Goal: Task Accomplishment & Management: Use online tool/utility

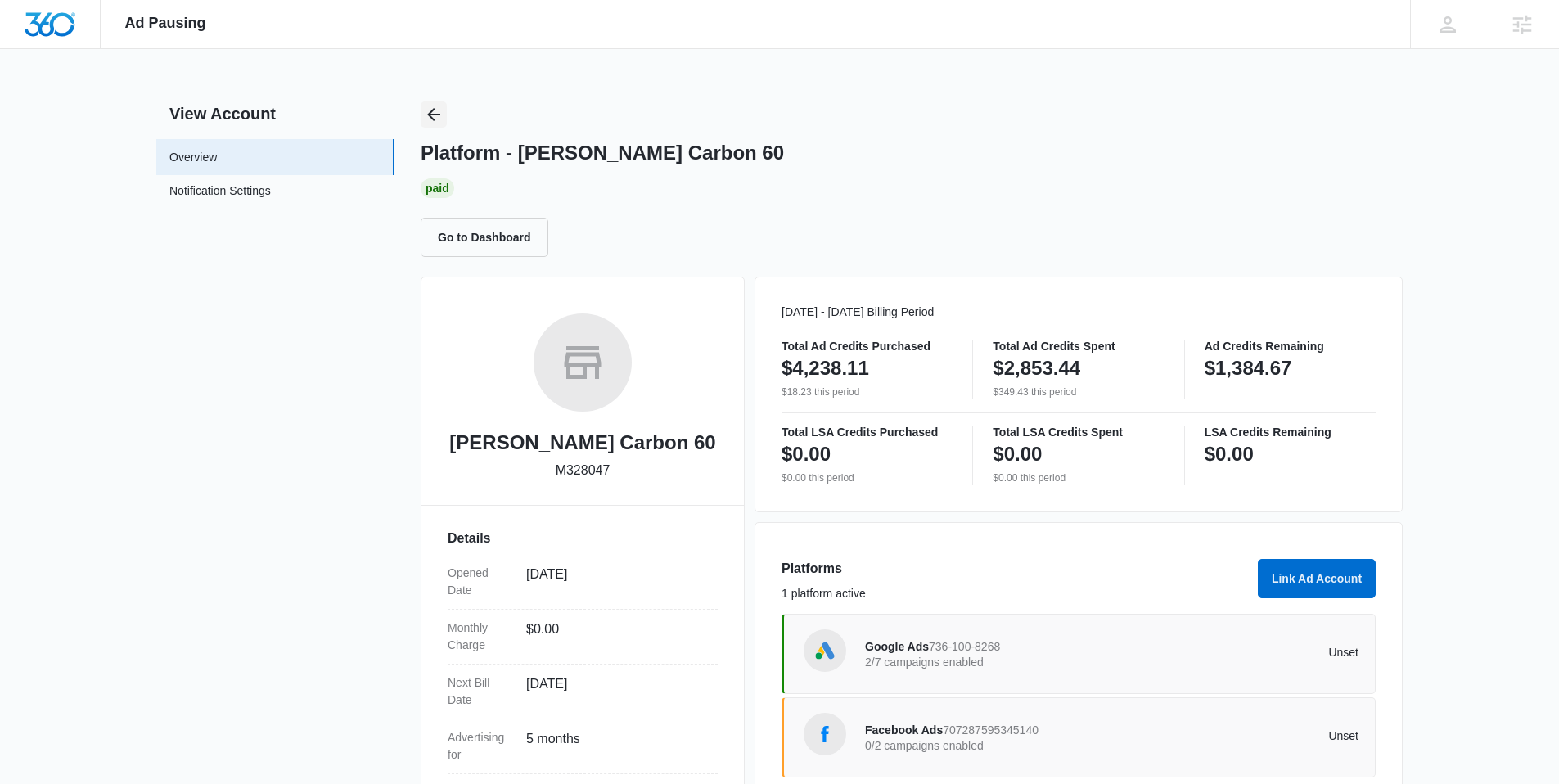
click at [434, 110] on icon "Back" at bounding box center [433, 114] width 20 height 20
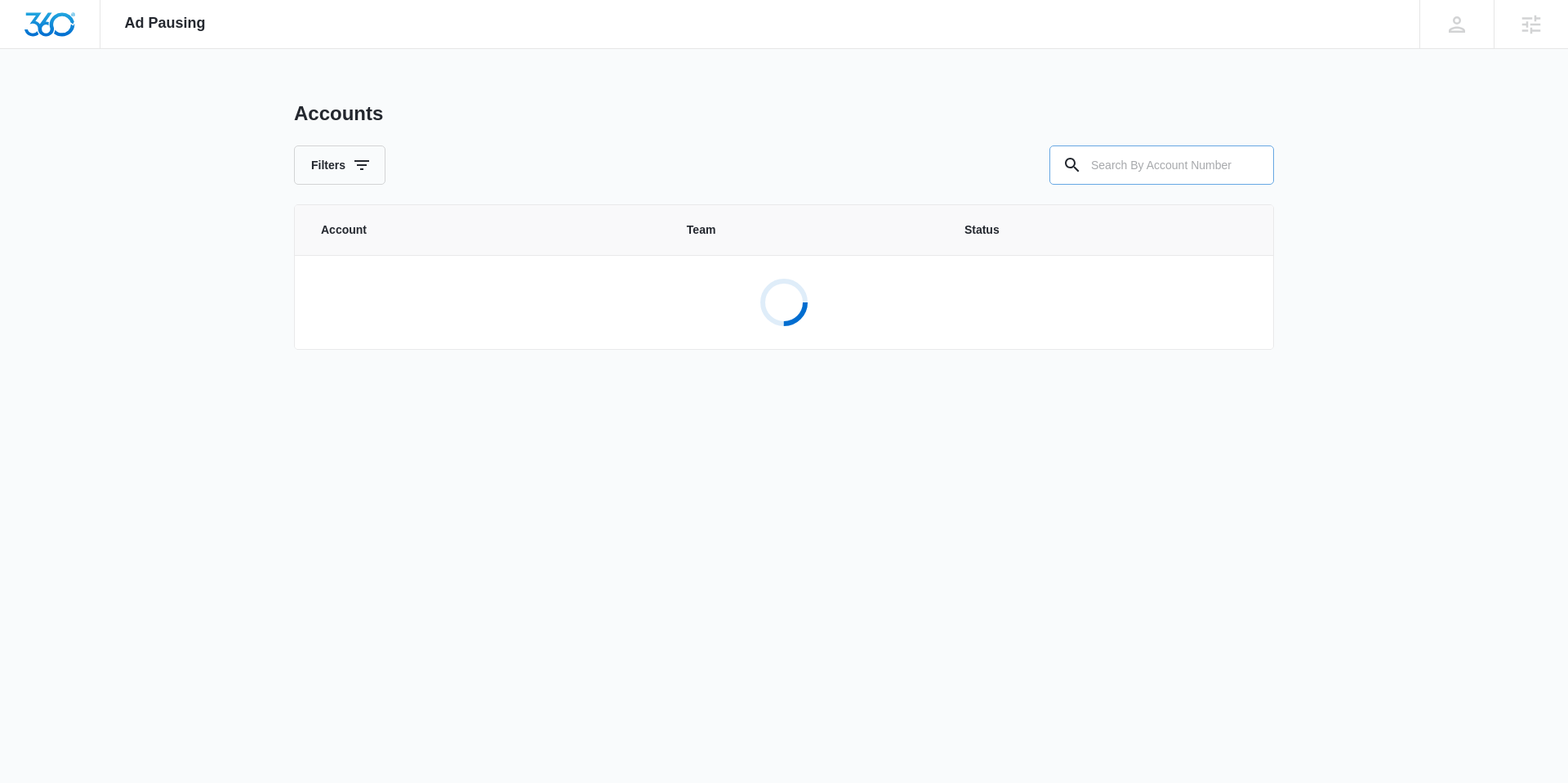
click at [1139, 161] on input "text" at bounding box center [1162, 165] width 224 height 39
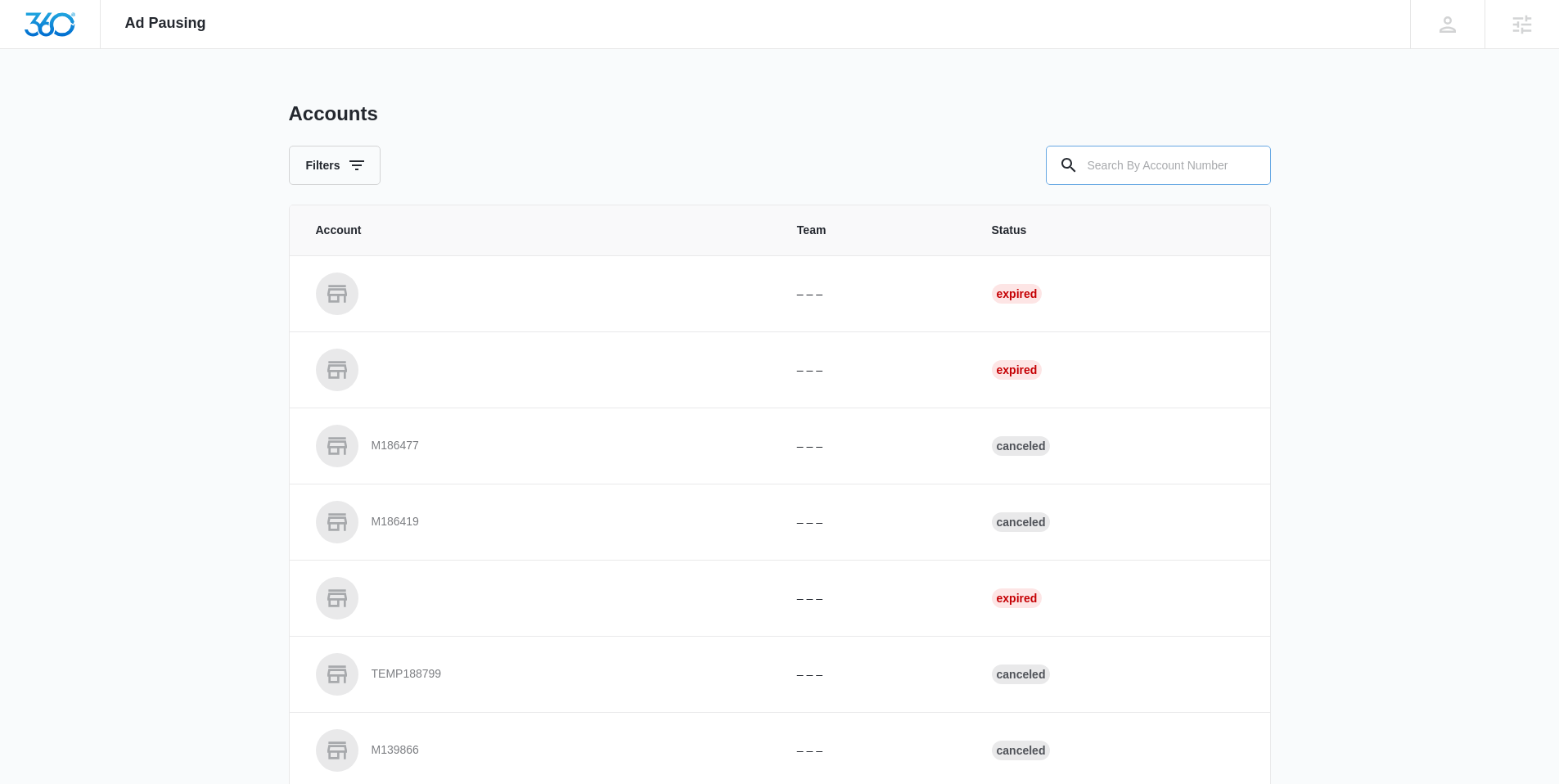
click at [1159, 163] on input "text" at bounding box center [1158, 166] width 225 height 39
type input "A1273"
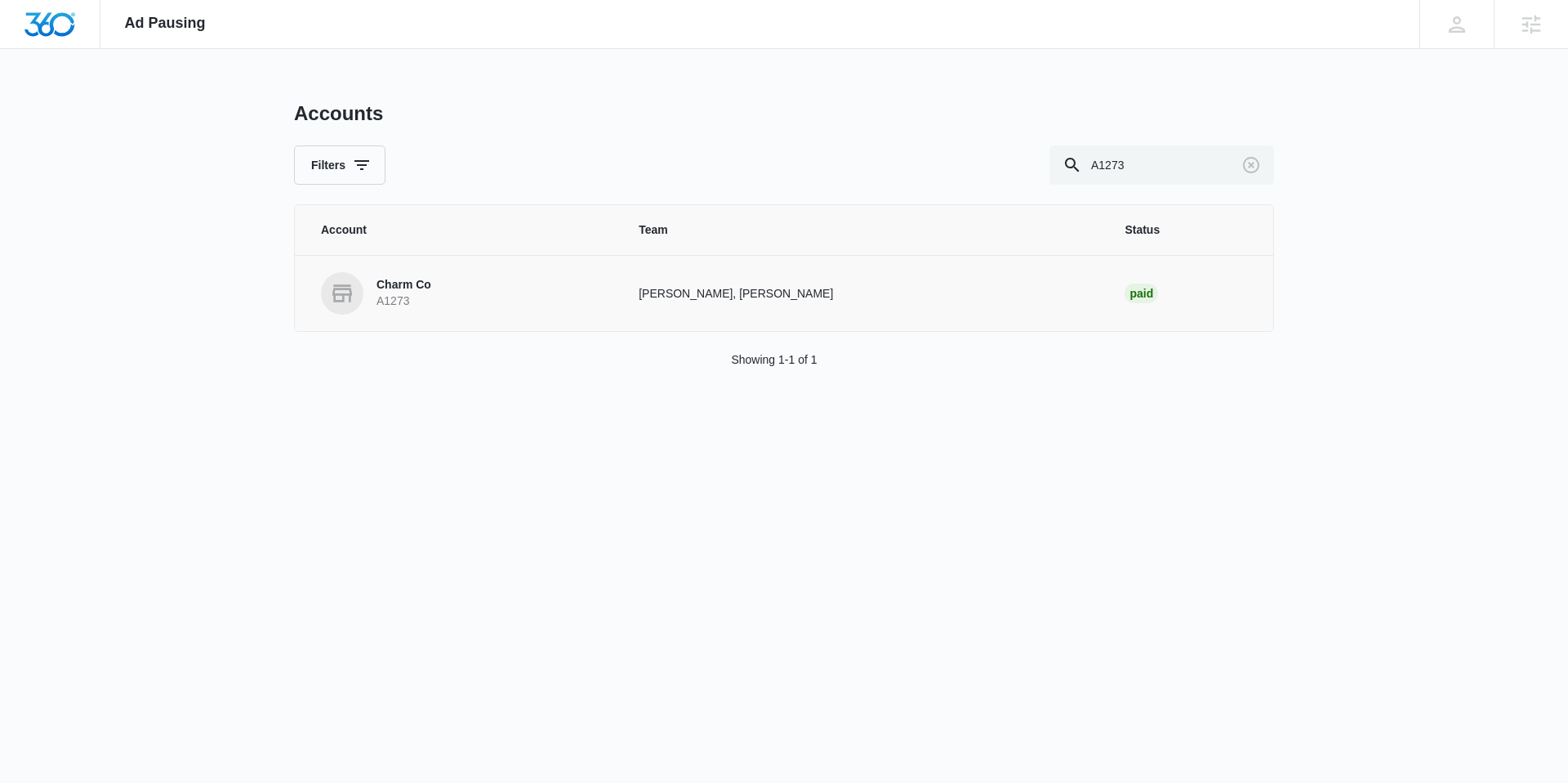
click at [415, 285] on p "Charm Co" at bounding box center [404, 284] width 55 height 16
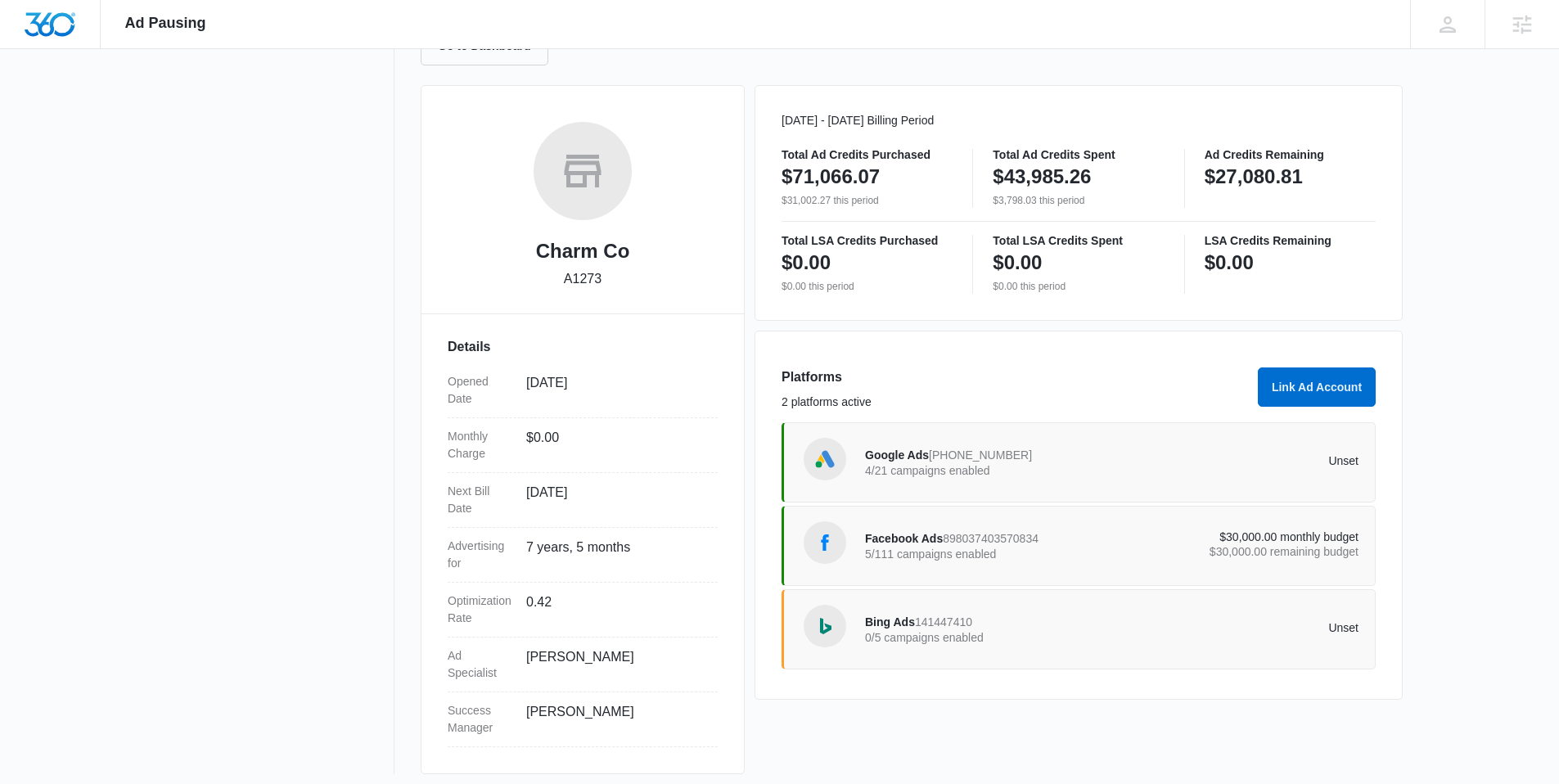
scroll to position [202, 0]
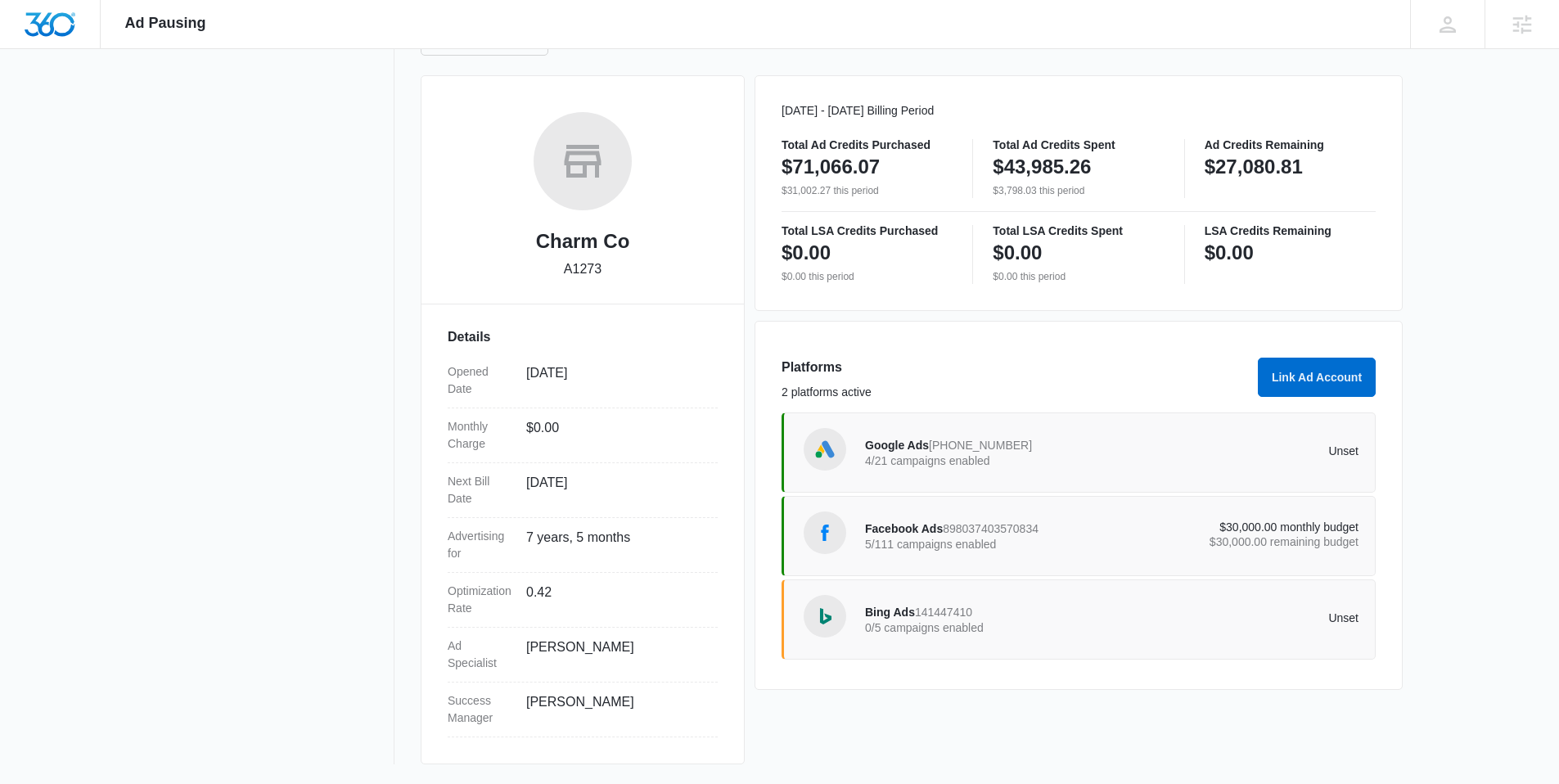
click at [990, 539] on p "5/111 campaigns enabled" at bounding box center [988, 544] width 247 height 11
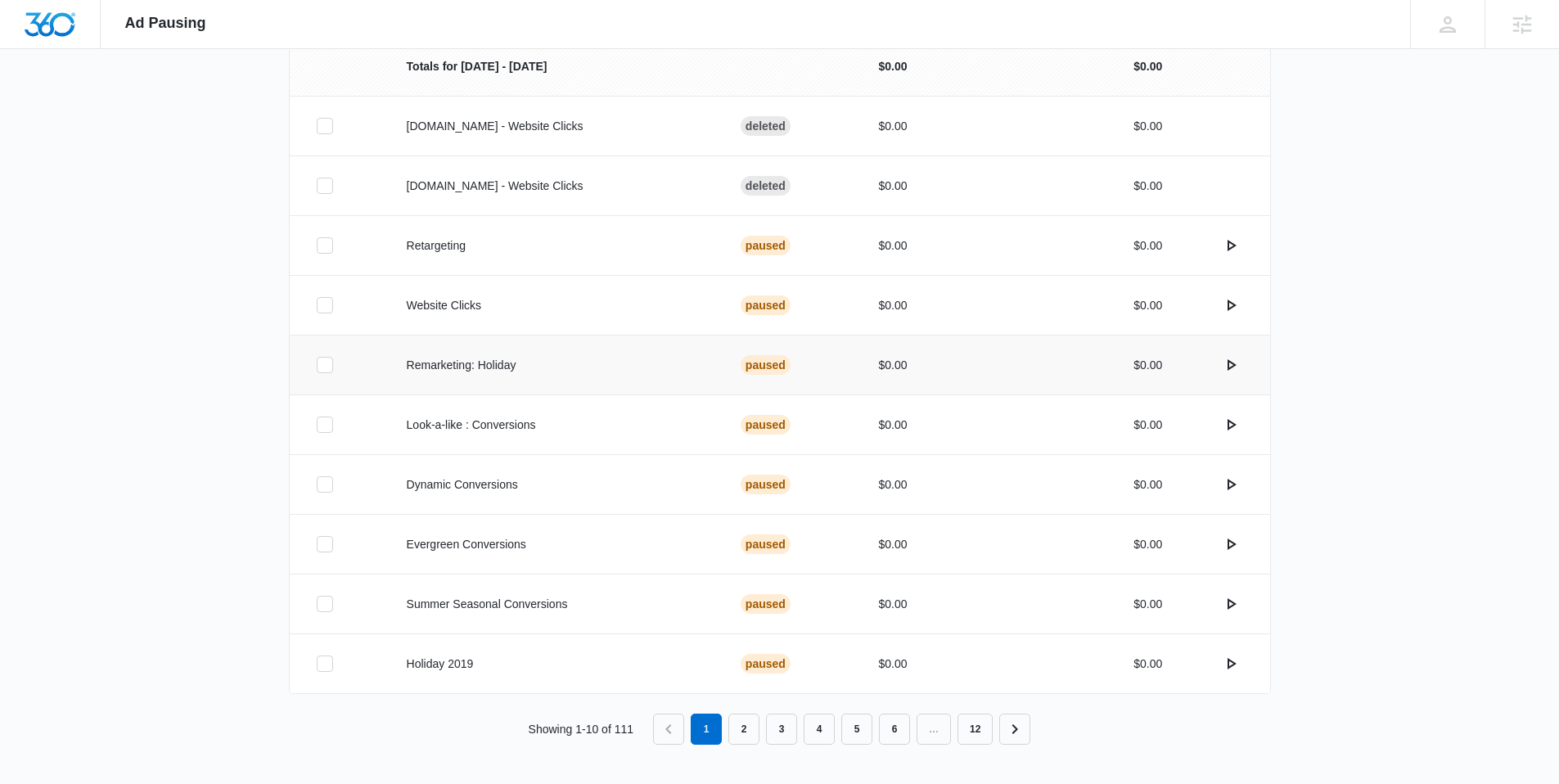
scroll to position [115, 0]
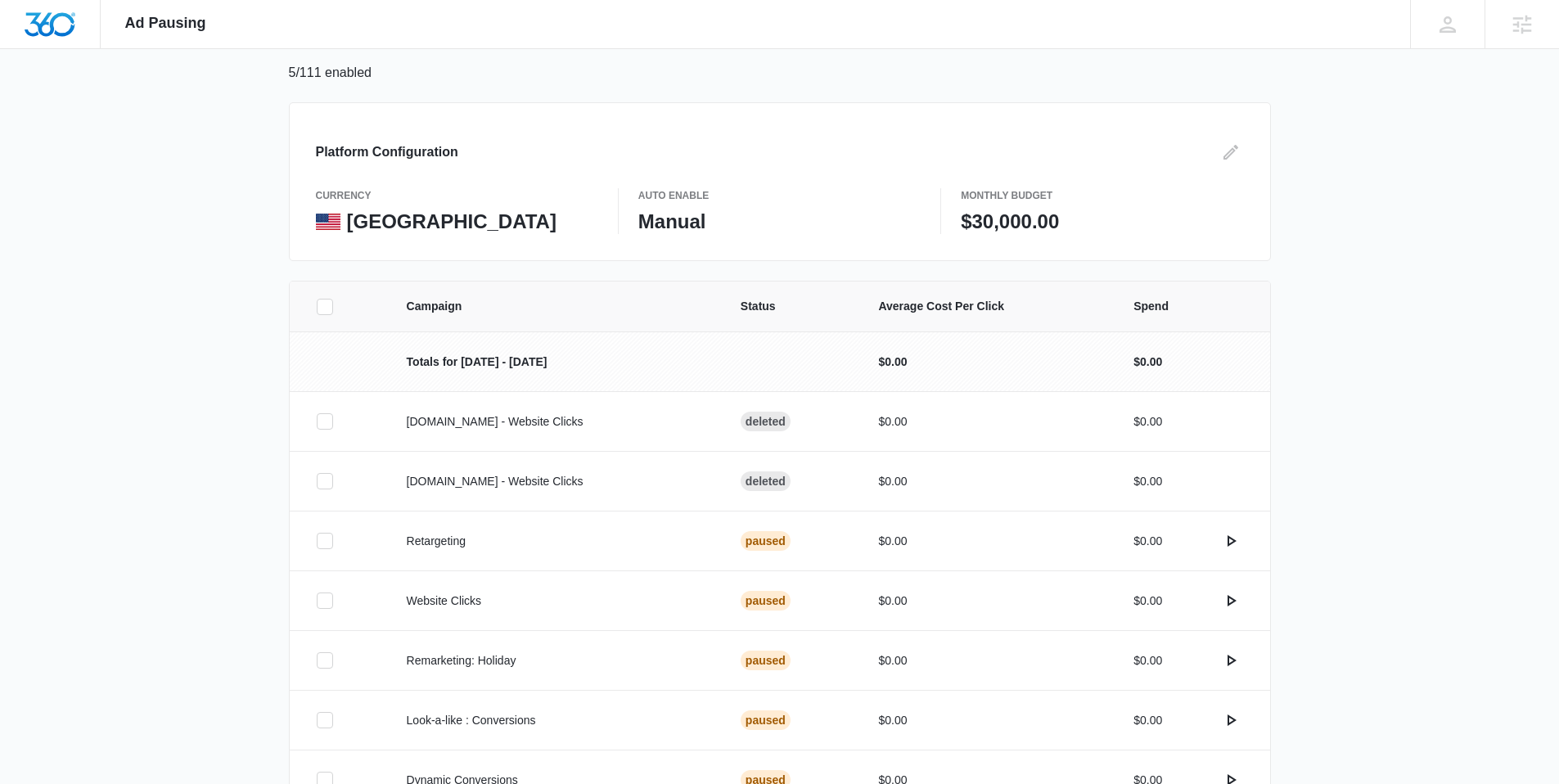
click at [790, 346] on td at bounding box center [789, 361] width 138 height 60
click at [771, 353] on td at bounding box center [789, 361] width 138 height 60
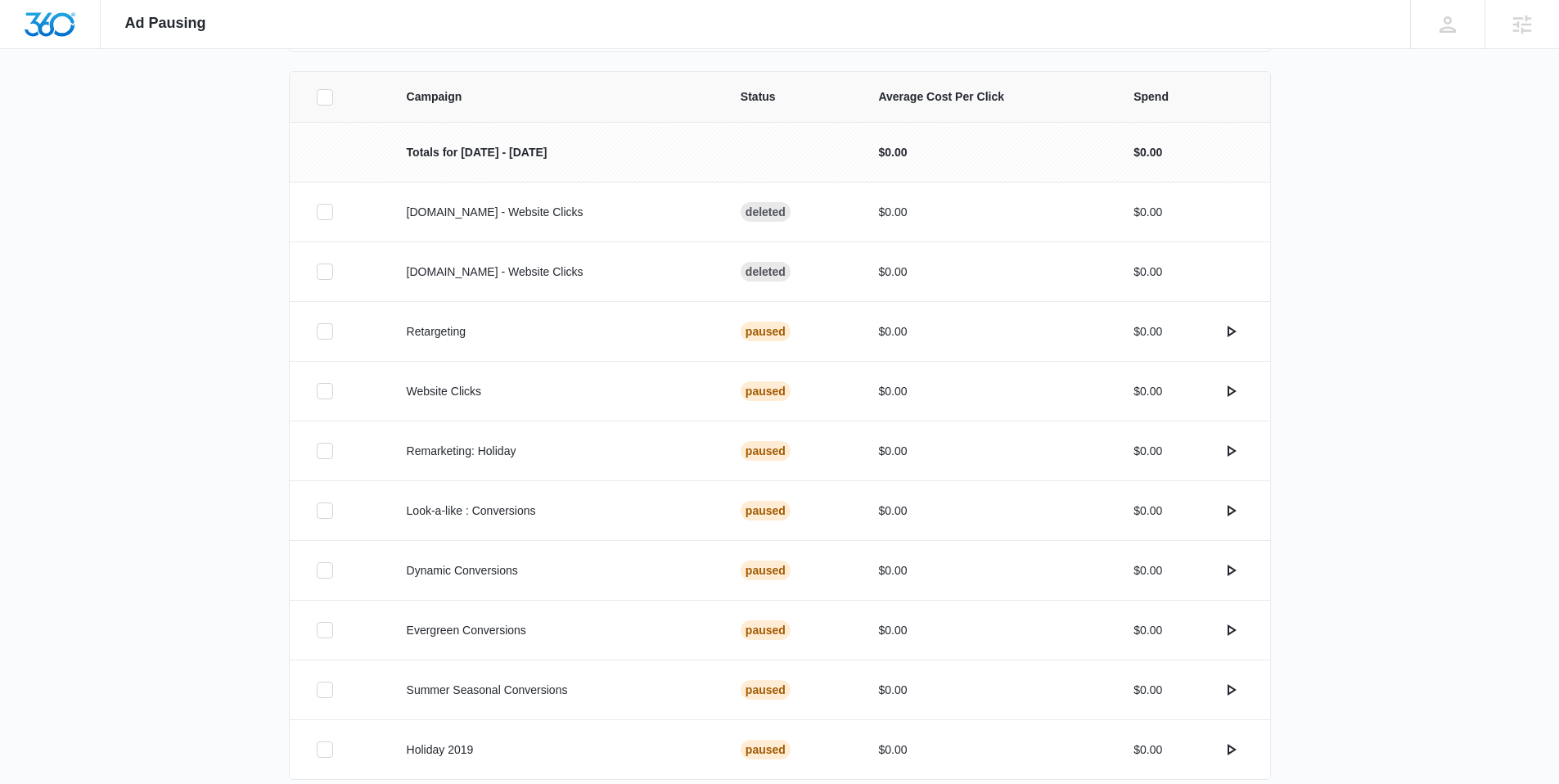
scroll to position [411, 0]
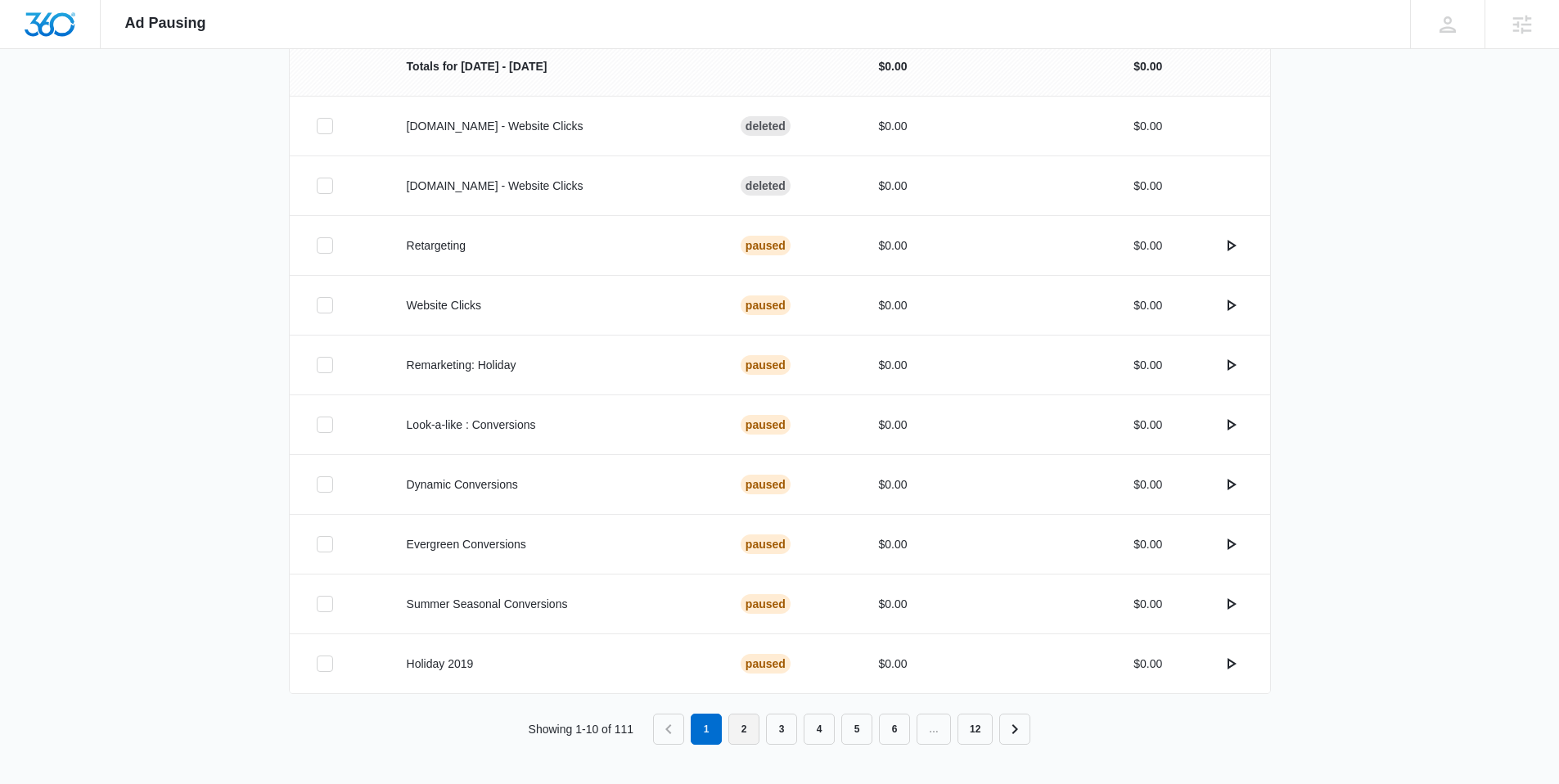
click at [747, 729] on link "2" at bounding box center [744, 729] width 31 height 31
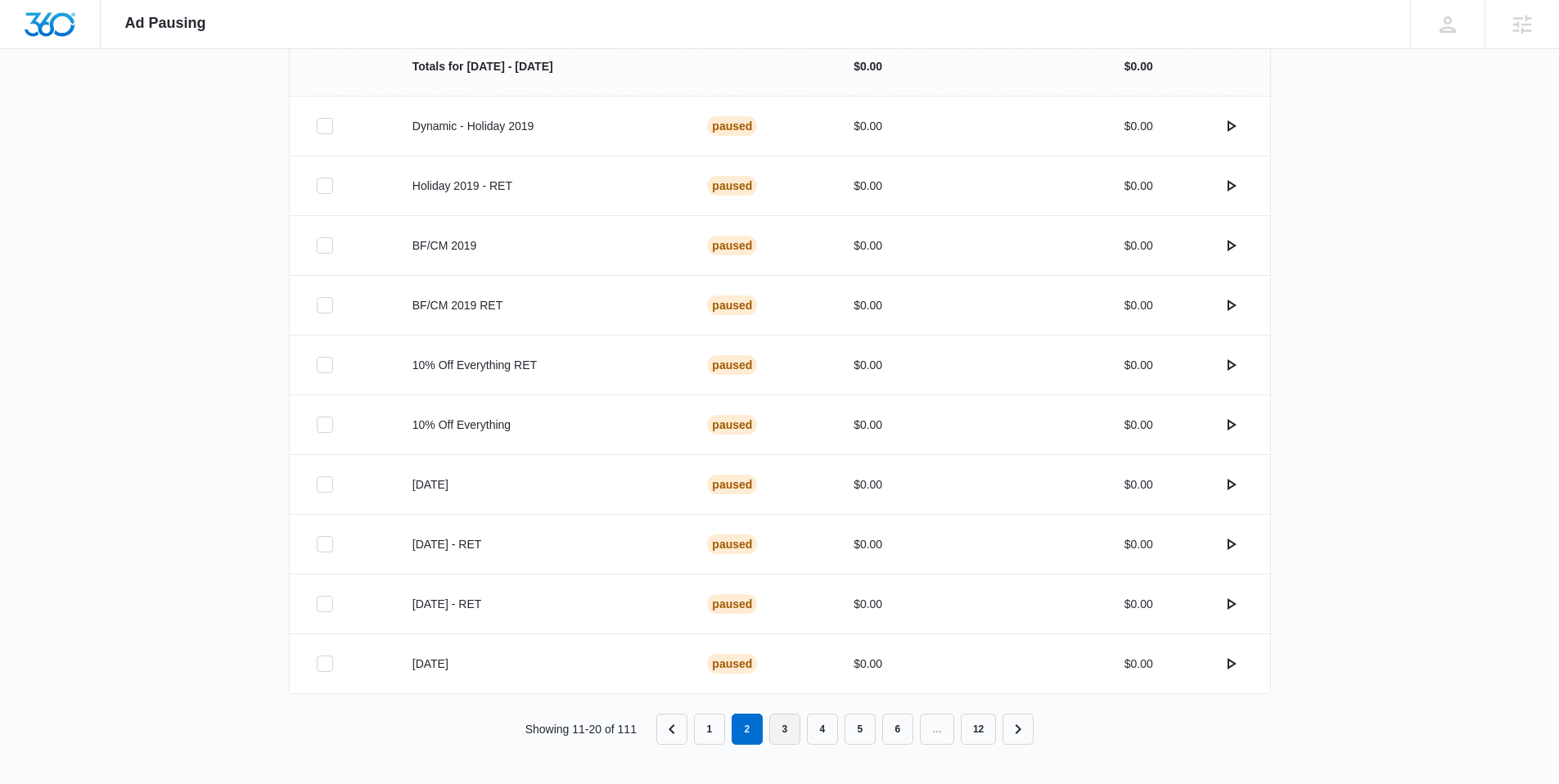
click at [794, 733] on link "3" at bounding box center [785, 729] width 31 height 31
click at [822, 727] on link "4" at bounding box center [822, 729] width 31 height 31
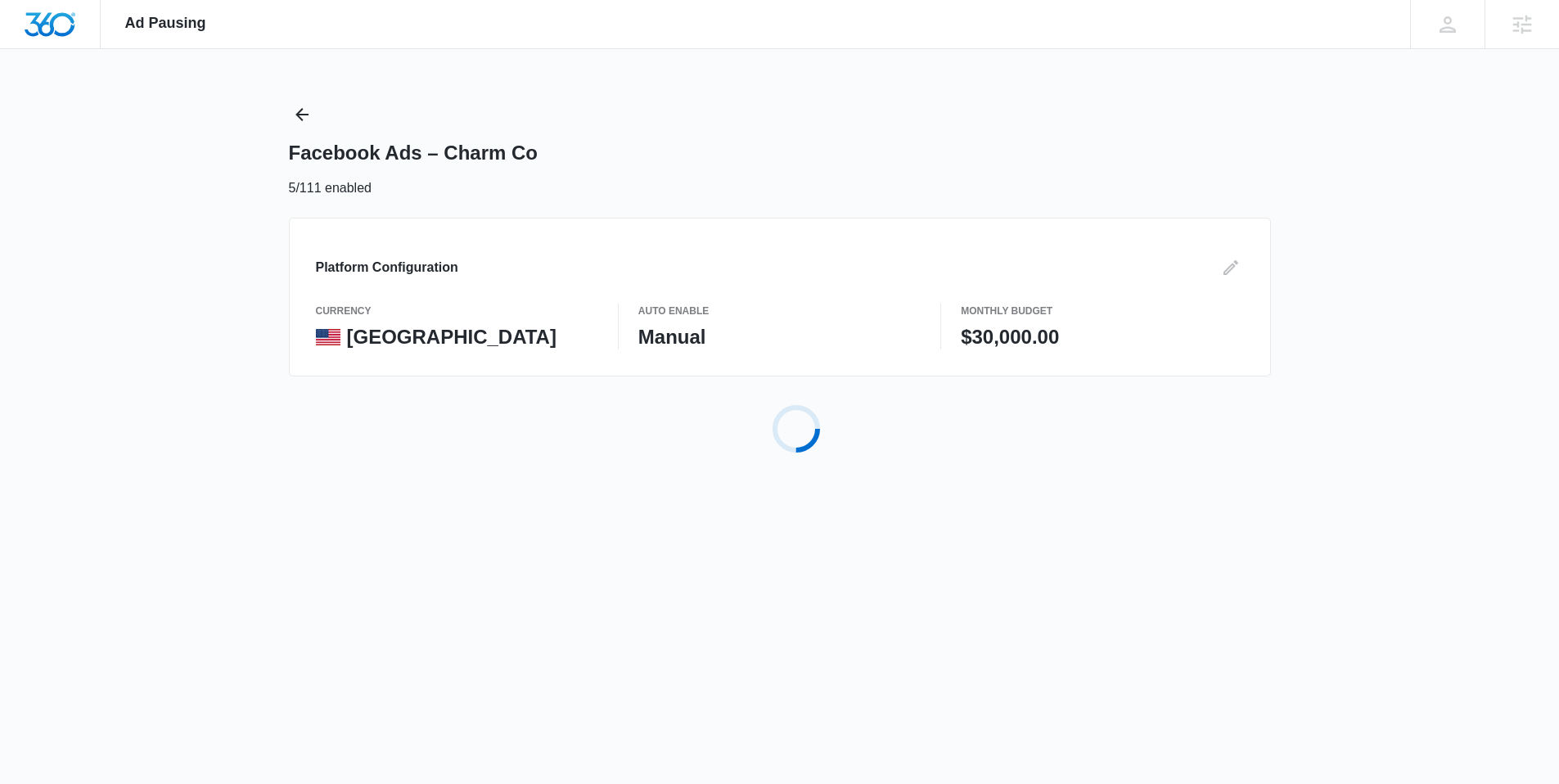
scroll to position [0, 0]
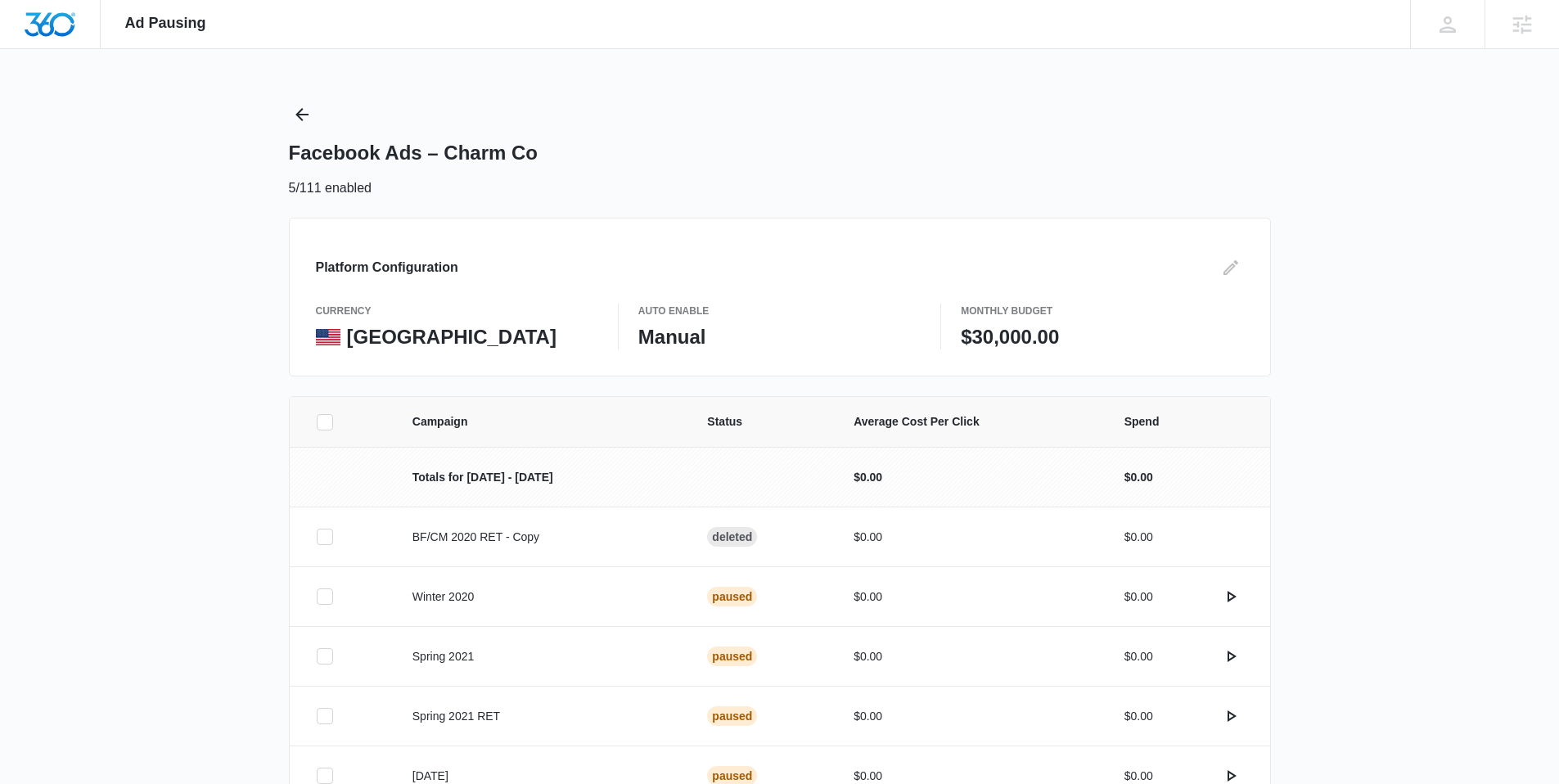
click at [886, 419] on span "Average Cost Per Click" at bounding box center [970, 422] width 232 height 17
click at [875, 424] on span "Average Cost Per Click" at bounding box center [970, 422] width 232 height 17
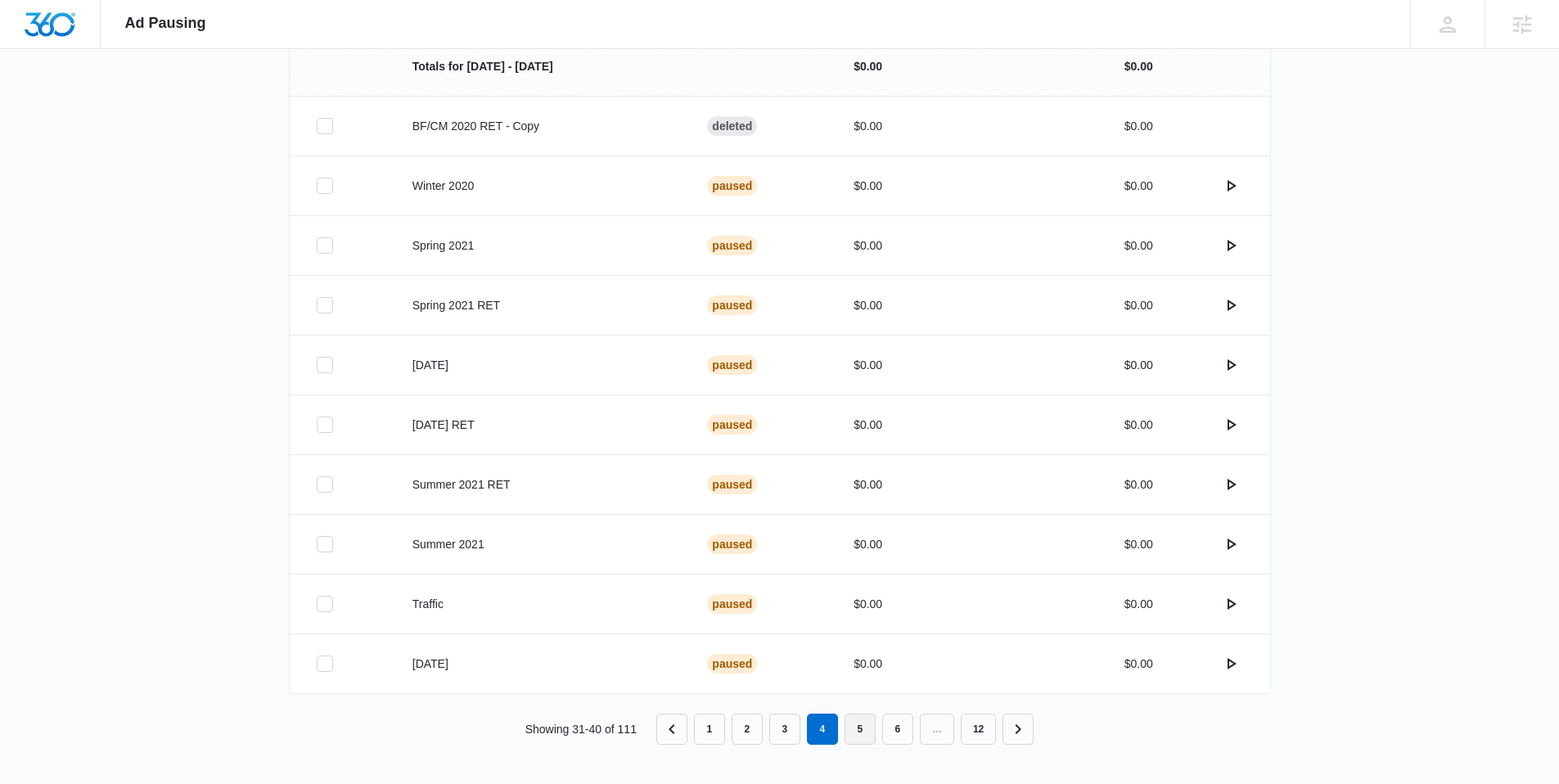
click at [866, 733] on link "5" at bounding box center [860, 729] width 31 height 31
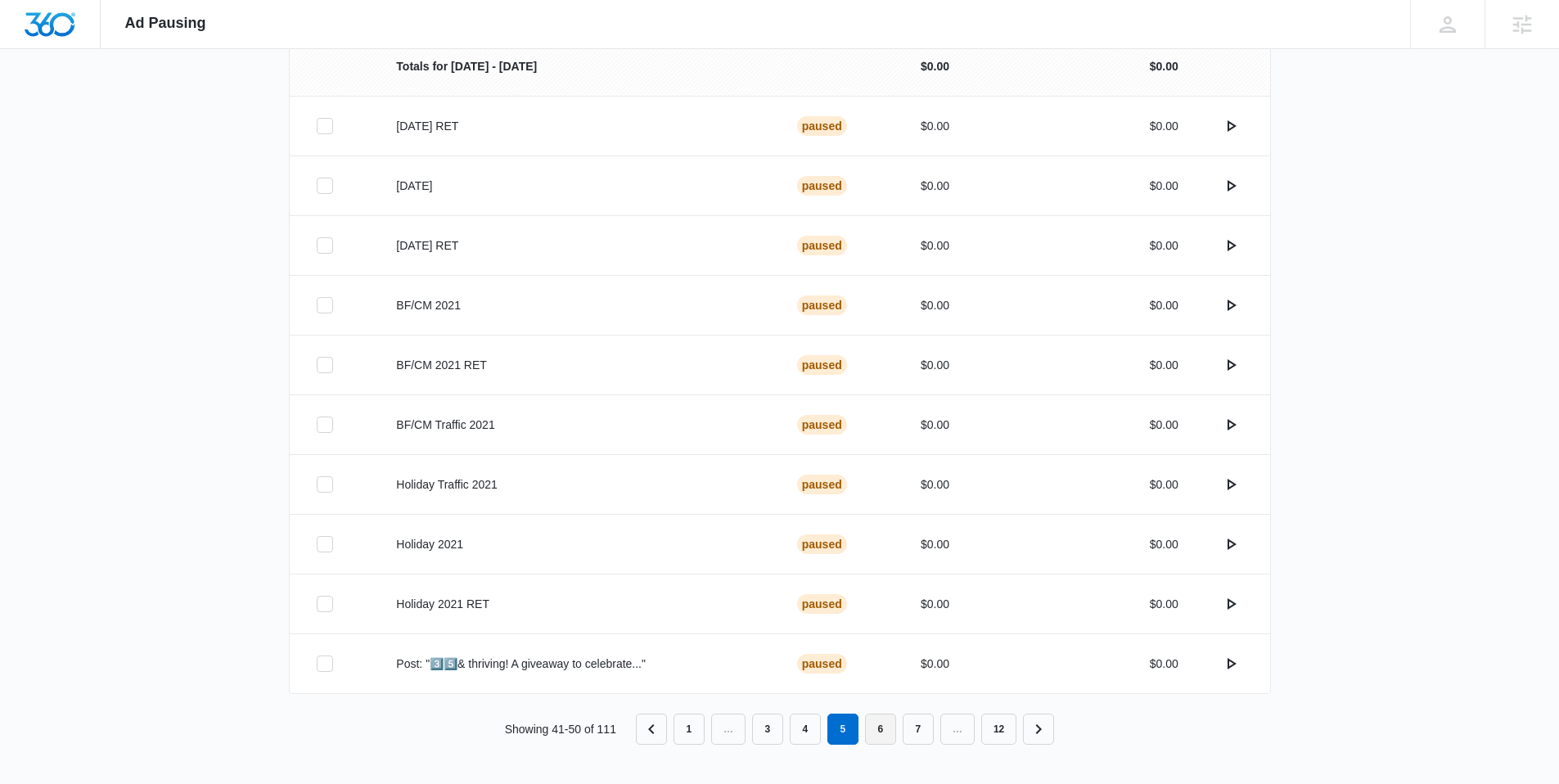
click at [880, 726] on link "6" at bounding box center [880, 729] width 31 height 31
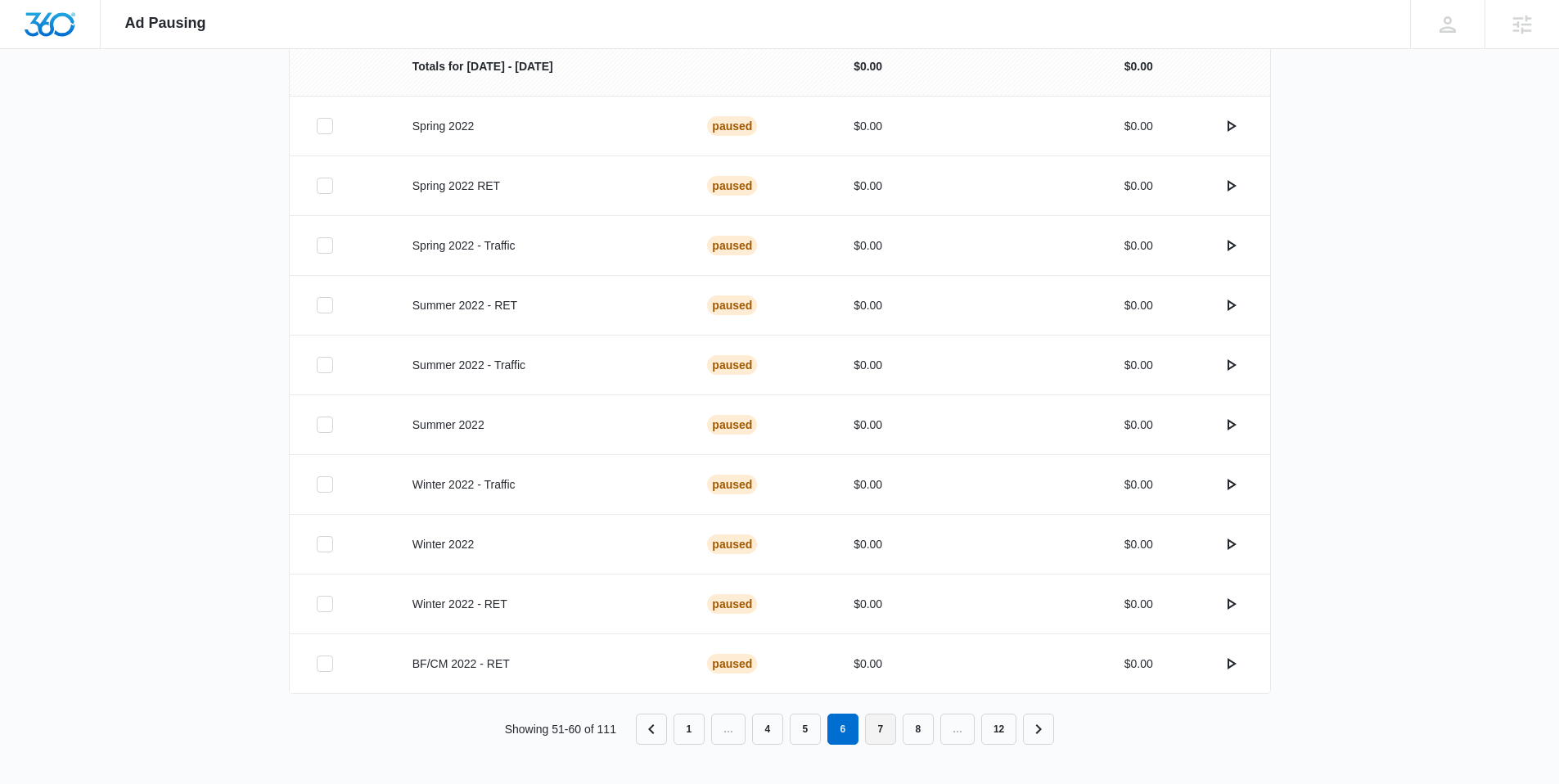
drag, startPoint x: 885, startPoint y: 729, endPoint x: 910, endPoint y: 666, distance: 67.8
click at [887, 727] on link "7" at bounding box center [880, 729] width 31 height 31
click at [887, 721] on link "8" at bounding box center [880, 729] width 31 height 31
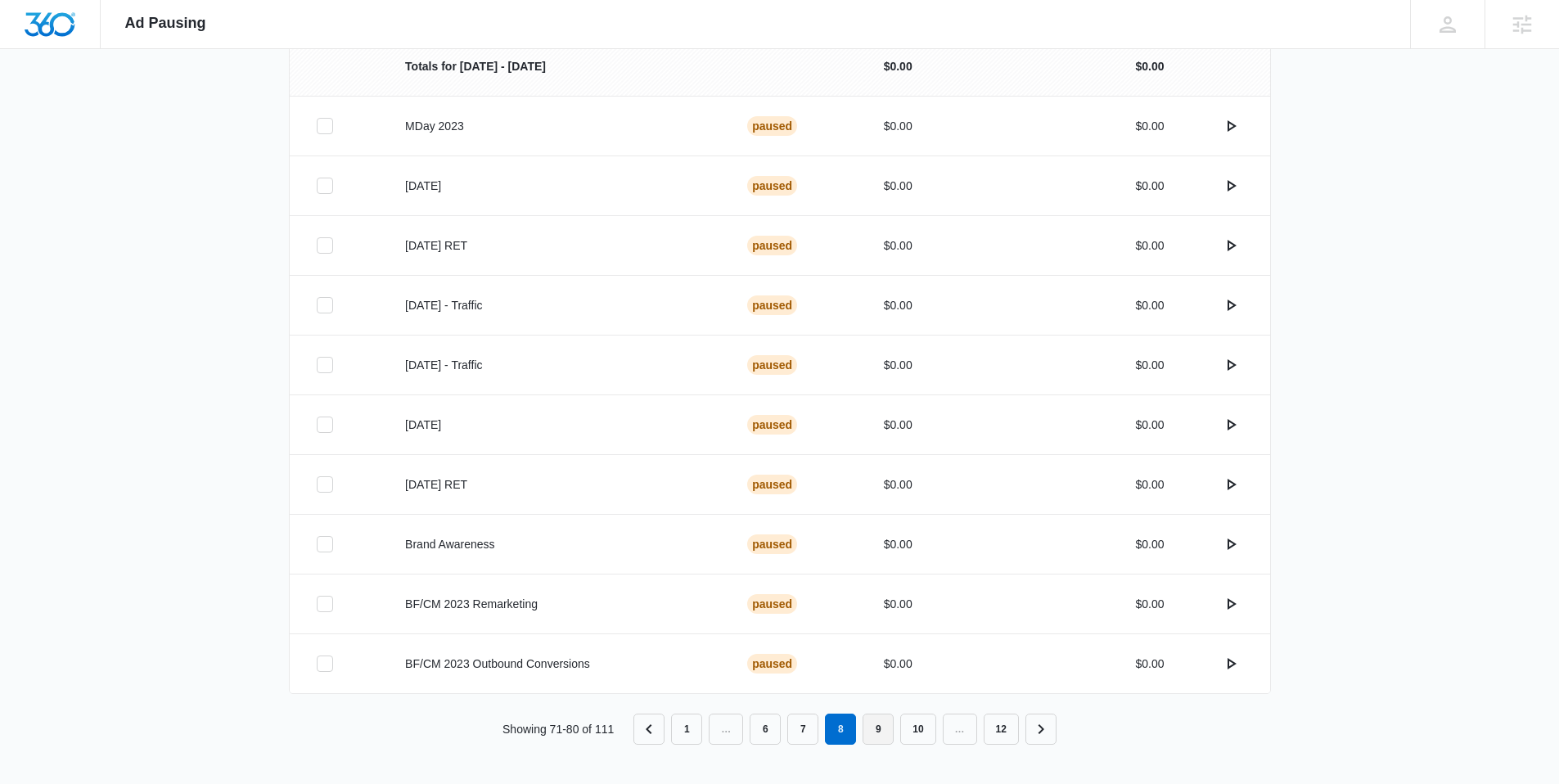
click at [883, 726] on link "9" at bounding box center [878, 729] width 31 height 31
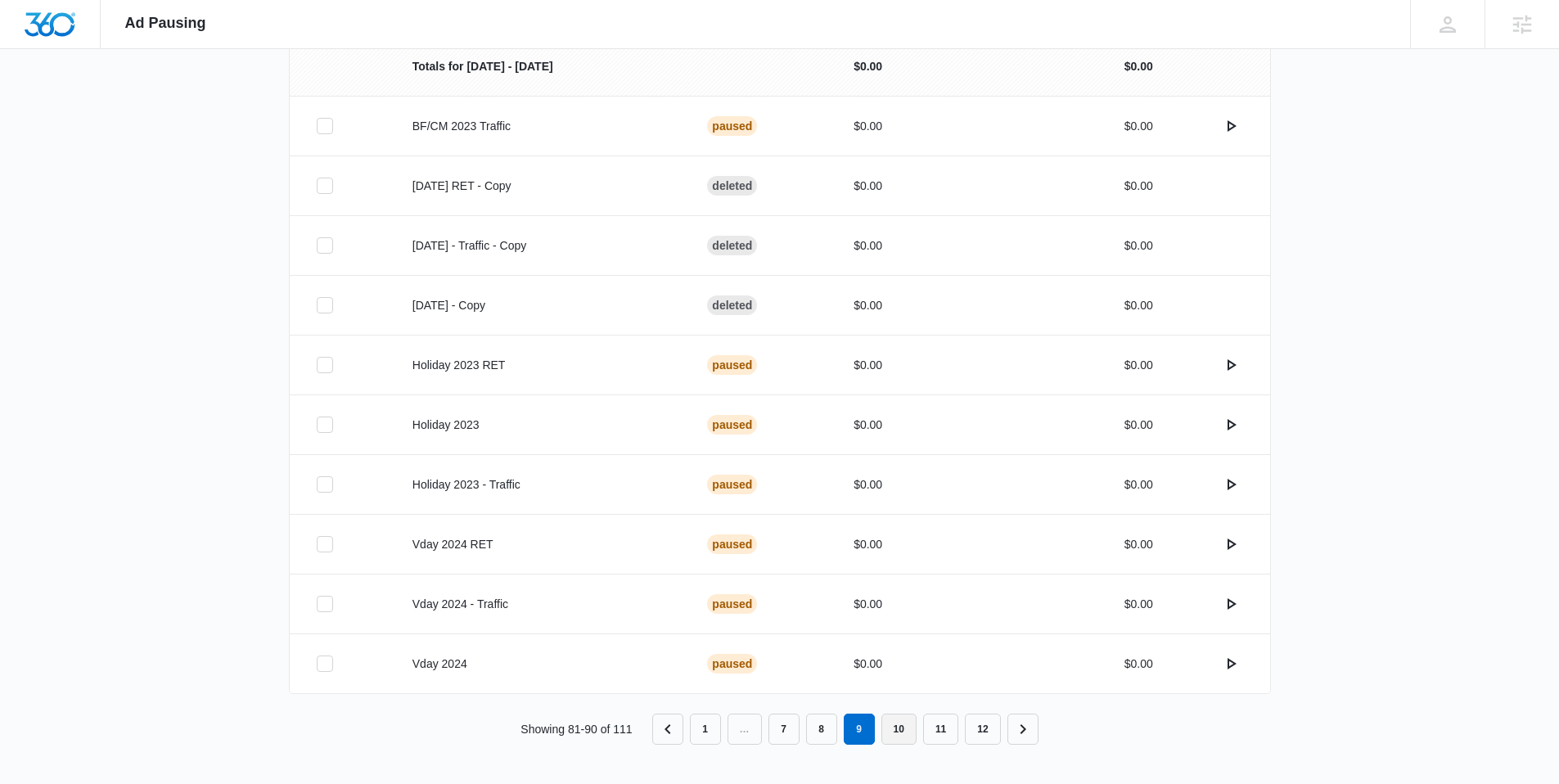
click at [900, 729] on link "10" at bounding box center [898, 729] width 35 height 31
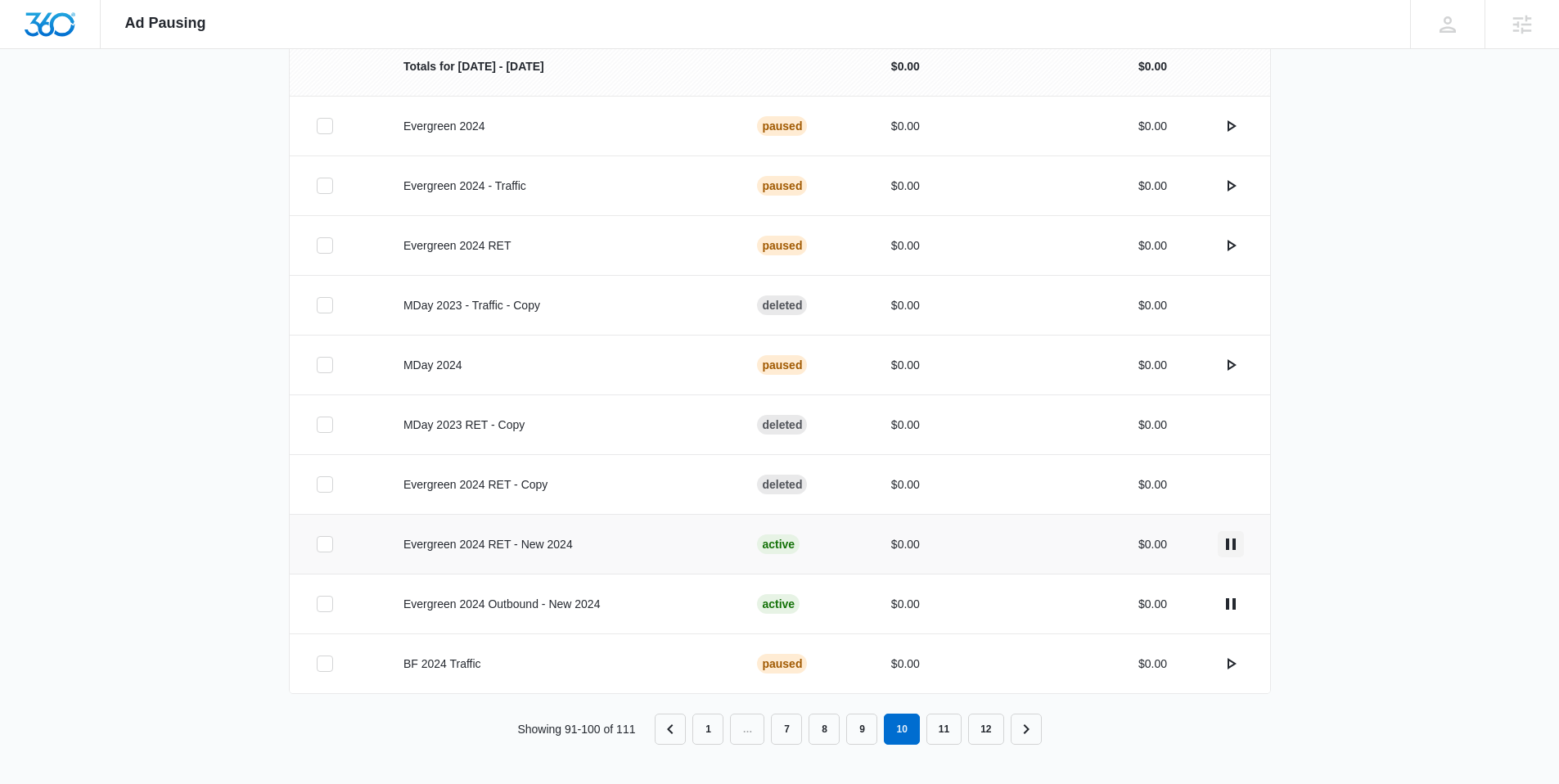
click at [1236, 544] on icon "actions.pause" at bounding box center [1230, 544] width 20 height 20
click at [1230, 605] on icon "actions.pause" at bounding box center [1230, 603] width 20 height 20
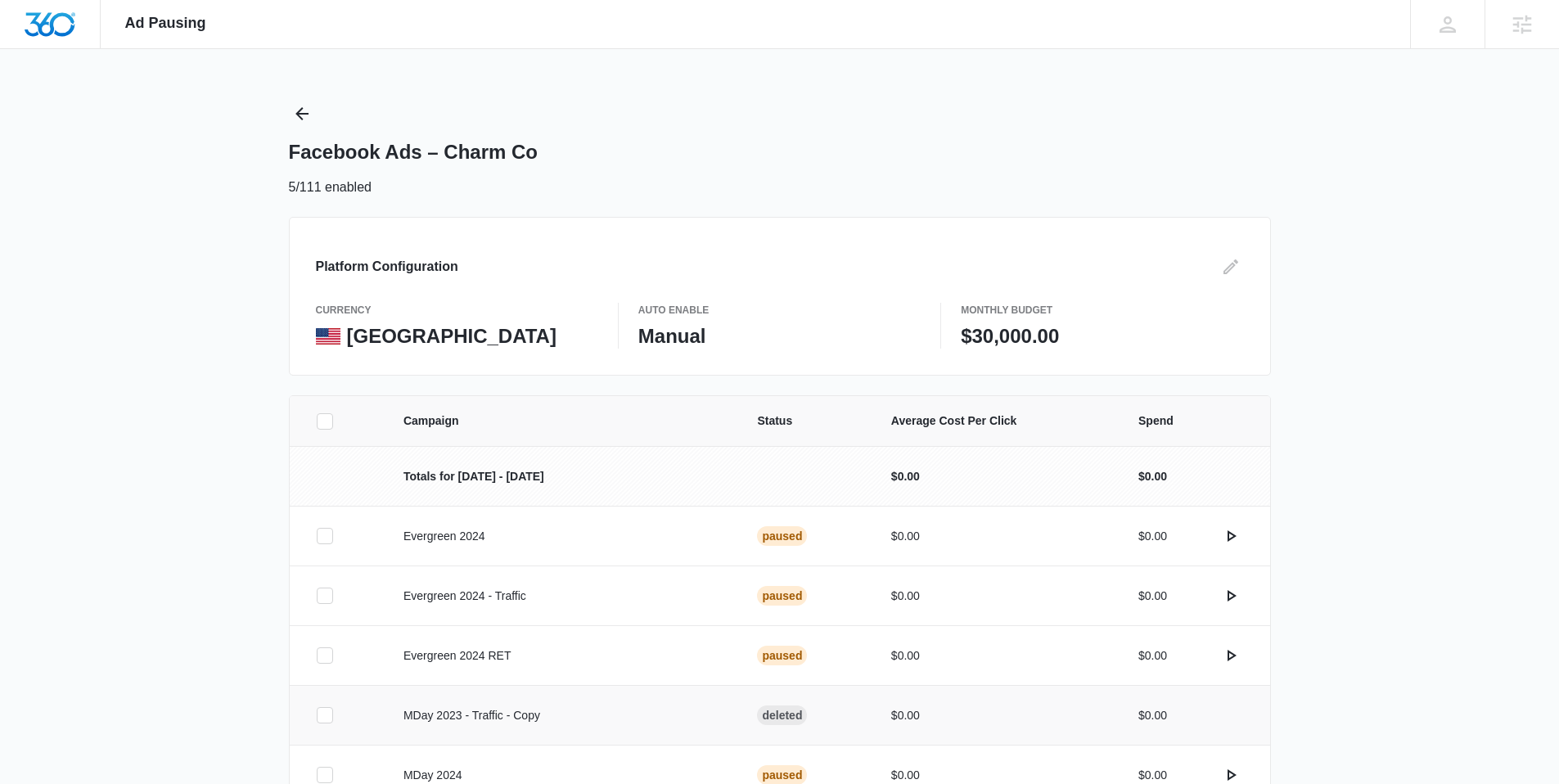
scroll to position [0, 0]
click at [301, 113] on icon "Back" at bounding box center [302, 114] width 20 height 20
